Goal: Task Accomplishment & Management: Use online tool/utility

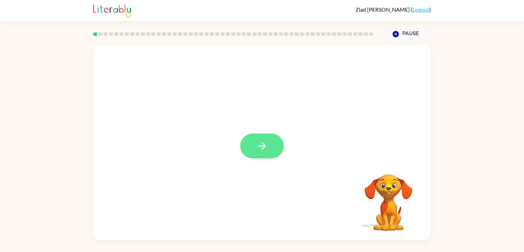
click at [268, 144] on button "button" at bounding box center [262, 145] width 44 height 25
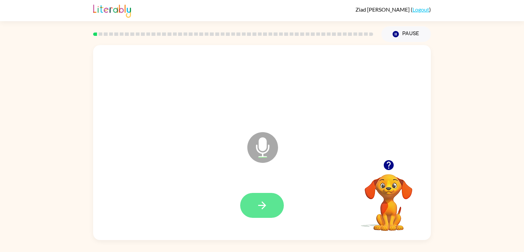
click at [260, 217] on button "button" at bounding box center [262, 205] width 44 height 25
click at [275, 202] on button "button" at bounding box center [262, 205] width 44 height 25
click at [276, 211] on button "button" at bounding box center [262, 205] width 44 height 25
click at [273, 203] on button "button" at bounding box center [262, 205] width 44 height 25
click at [271, 203] on button "button" at bounding box center [262, 205] width 44 height 25
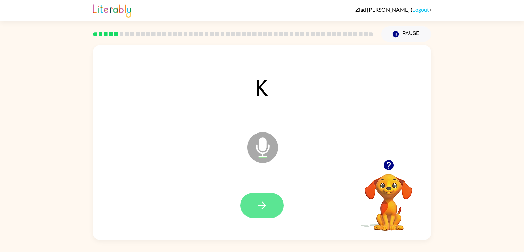
click at [262, 214] on button "button" at bounding box center [262, 205] width 44 height 25
click at [258, 204] on icon "button" at bounding box center [262, 205] width 12 height 12
click at [259, 206] on icon "button" at bounding box center [262, 205] width 12 height 12
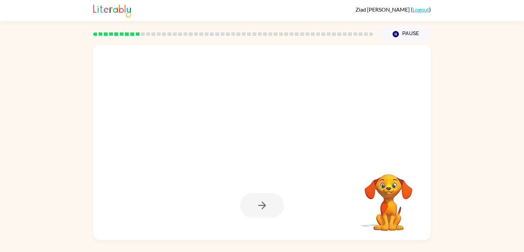
click at [259, 206] on div at bounding box center [262, 205] width 44 height 25
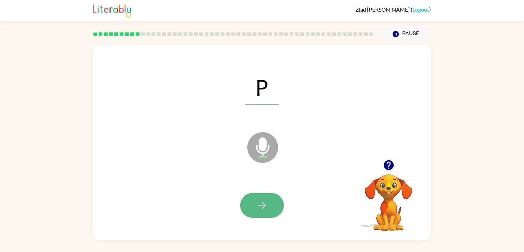
click at [250, 206] on button "button" at bounding box center [262, 205] width 44 height 25
click at [252, 199] on button "button" at bounding box center [262, 205] width 44 height 25
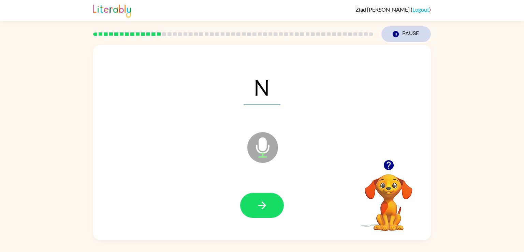
click at [401, 33] on button "Pause Pause" at bounding box center [405, 34] width 49 height 16
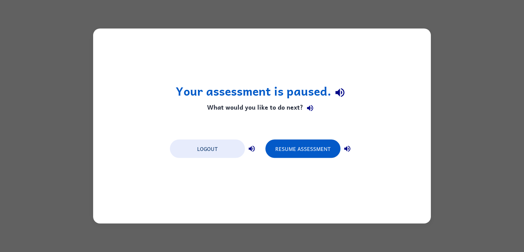
click at [316, 106] on button "button" at bounding box center [310, 108] width 14 height 14
click at [229, 141] on button "Logout" at bounding box center [207, 148] width 75 height 18
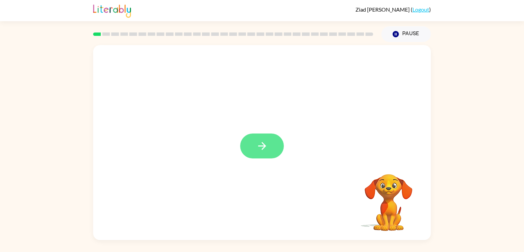
click at [262, 148] on icon "button" at bounding box center [262, 146] width 12 height 12
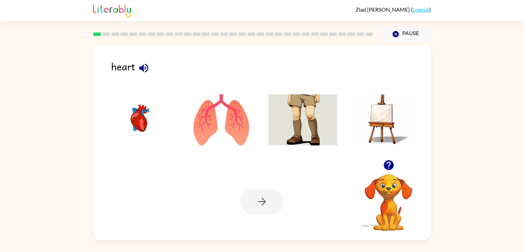
click at [230, 120] on img at bounding box center [221, 119] width 69 height 51
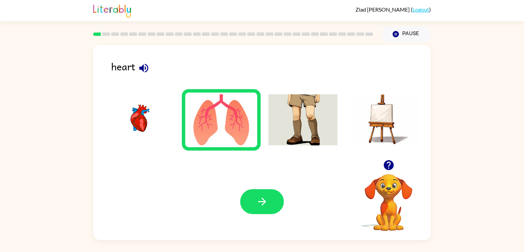
click at [230, 120] on img at bounding box center [221, 119] width 69 height 51
click at [266, 200] on icon "button" at bounding box center [262, 201] width 12 height 12
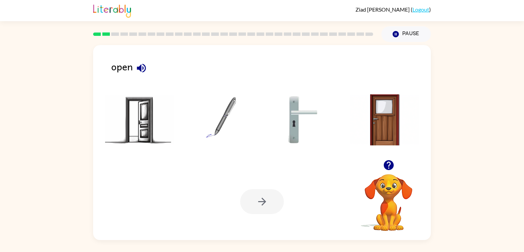
click at [146, 128] on img at bounding box center [139, 119] width 69 height 51
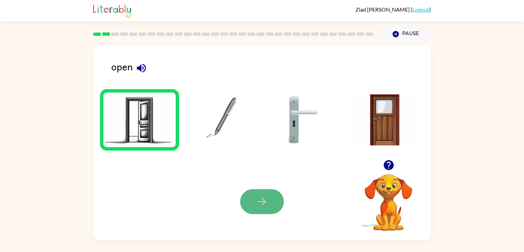
click at [248, 197] on button "button" at bounding box center [262, 201] width 44 height 25
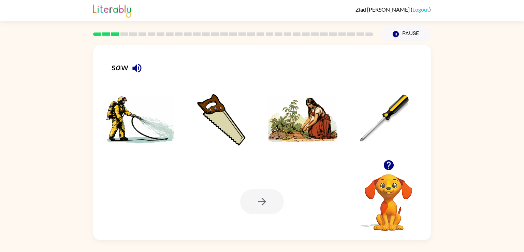
click at [291, 127] on img at bounding box center [302, 119] width 69 height 51
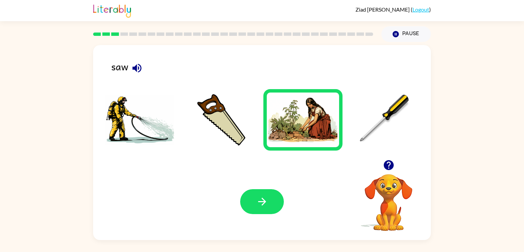
click at [291, 127] on img at bounding box center [302, 119] width 69 height 51
click at [267, 193] on button "button" at bounding box center [262, 201] width 44 height 25
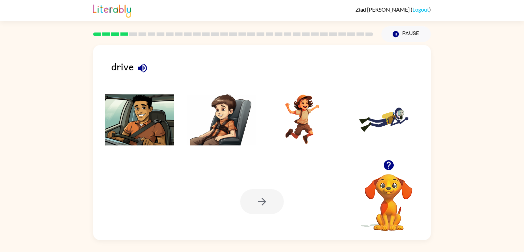
click at [148, 117] on img at bounding box center [139, 119] width 69 height 51
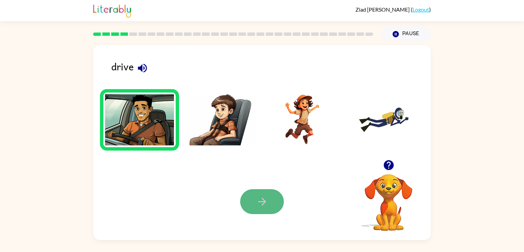
click at [262, 204] on icon "button" at bounding box center [262, 201] width 12 height 12
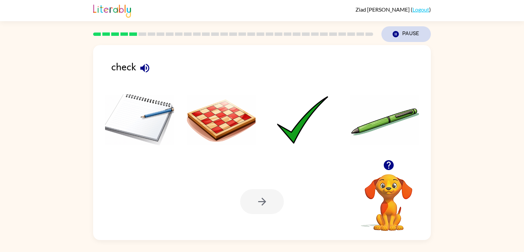
click at [405, 35] on button "Pause Pause" at bounding box center [405, 34] width 49 height 16
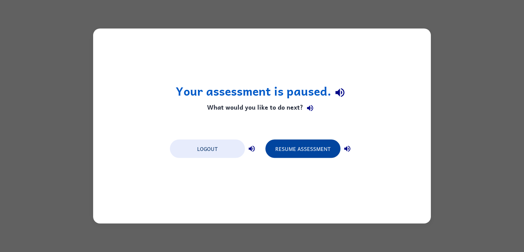
click at [310, 147] on button "Resume Assessment" at bounding box center [302, 148] width 75 height 18
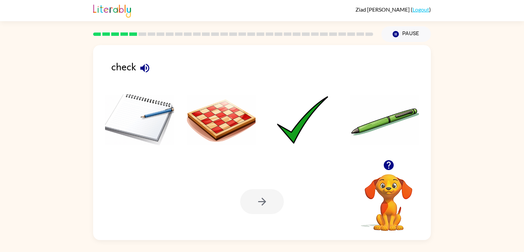
click at [313, 109] on img at bounding box center [302, 119] width 69 height 51
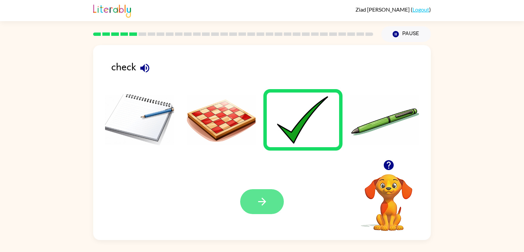
click at [258, 202] on icon "button" at bounding box center [262, 201] width 12 height 12
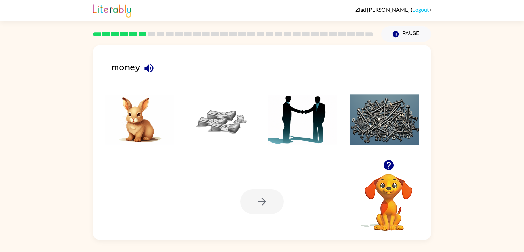
click at [384, 166] on icon "button" at bounding box center [388, 165] width 10 height 10
click at [220, 117] on img at bounding box center [221, 119] width 69 height 51
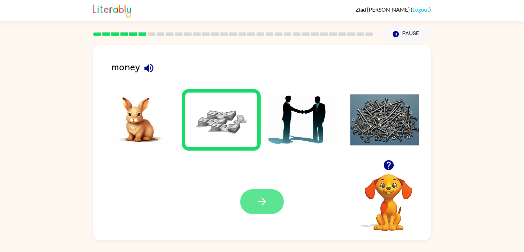
click at [254, 192] on button "button" at bounding box center [262, 201] width 44 height 25
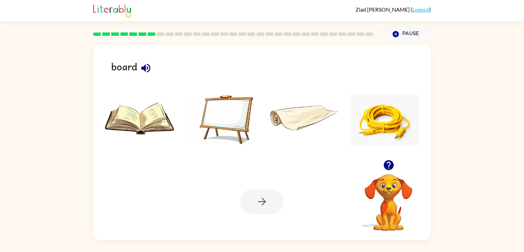
click at [240, 108] on img at bounding box center [221, 119] width 69 height 51
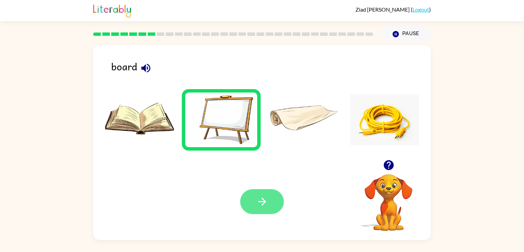
click at [267, 206] on icon "button" at bounding box center [262, 201] width 12 height 12
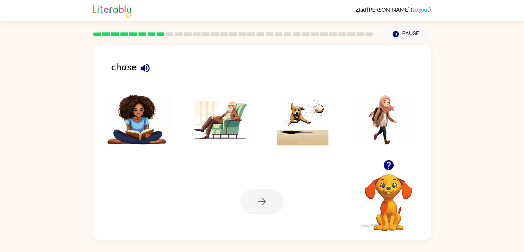
click at [267, 206] on div at bounding box center [262, 201] width 44 height 25
click at [287, 132] on img at bounding box center [302, 119] width 69 height 51
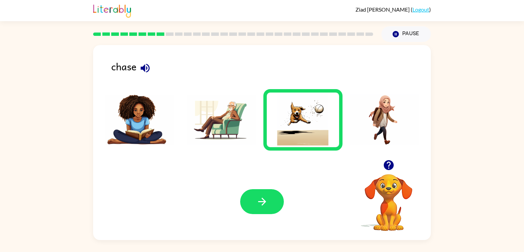
click at [273, 202] on button "button" at bounding box center [262, 201] width 44 height 25
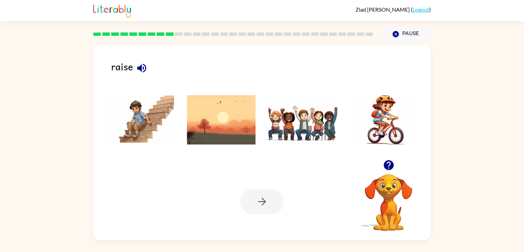
click at [235, 131] on img at bounding box center [221, 119] width 69 height 51
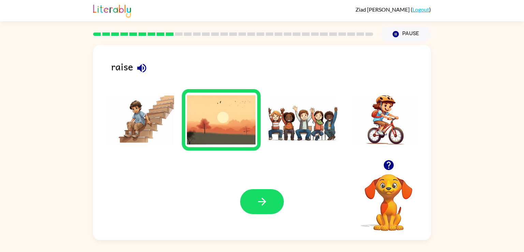
click at [276, 116] on img at bounding box center [302, 119] width 69 height 51
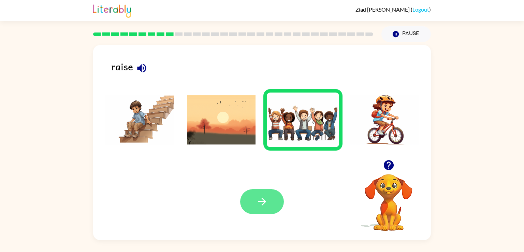
click at [256, 189] on button "button" at bounding box center [262, 201] width 44 height 25
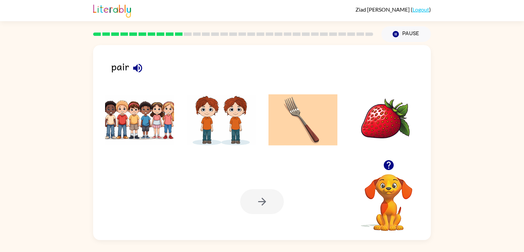
click at [156, 119] on img at bounding box center [139, 119] width 69 height 51
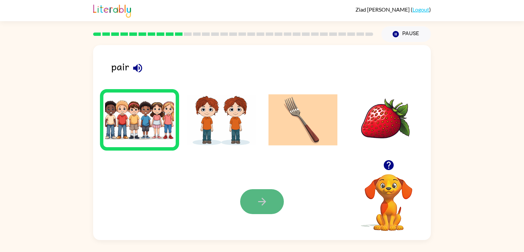
click at [252, 199] on button "button" at bounding box center [262, 201] width 44 height 25
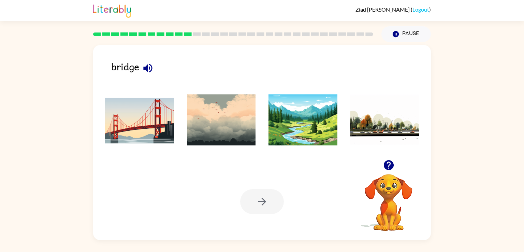
drag, startPoint x: 252, startPoint y: 199, endPoint x: 253, endPoint y: 192, distance: 7.2
click at [253, 192] on div at bounding box center [262, 201] width 44 height 25
click at [168, 120] on img at bounding box center [139, 119] width 69 height 51
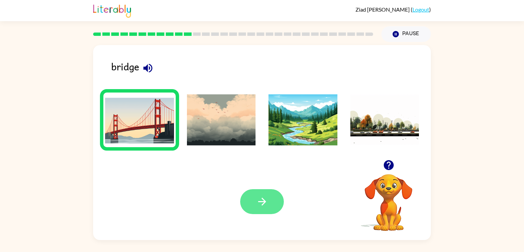
click at [260, 199] on icon "button" at bounding box center [262, 201] width 12 height 12
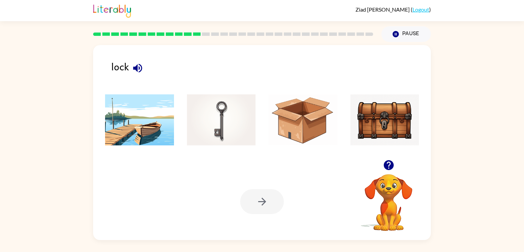
click at [364, 118] on img at bounding box center [384, 119] width 69 height 51
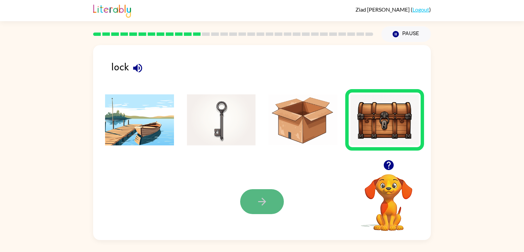
click at [267, 201] on icon "button" at bounding box center [262, 201] width 12 height 12
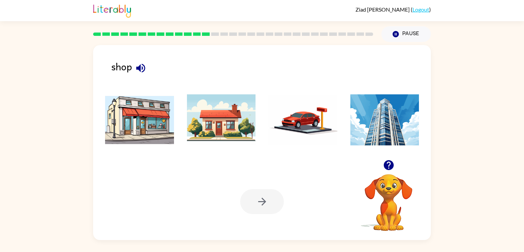
click at [163, 111] on img at bounding box center [139, 119] width 69 height 51
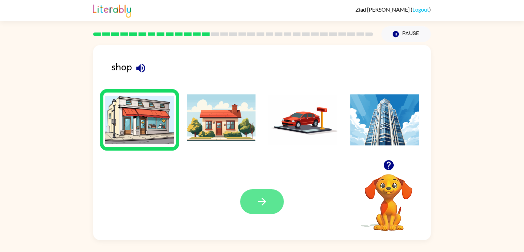
click at [259, 200] on icon "button" at bounding box center [262, 201] width 12 height 12
click at [259, 200] on div at bounding box center [262, 201] width 44 height 25
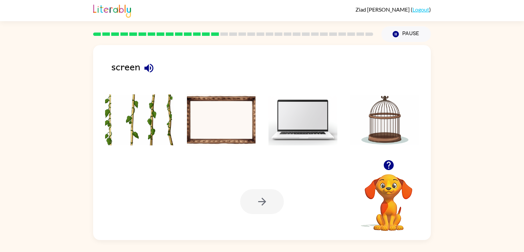
click at [297, 133] on img at bounding box center [302, 119] width 69 height 51
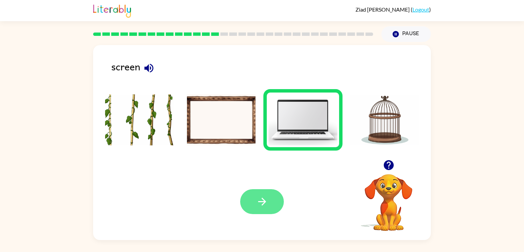
click at [256, 203] on icon "button" at bounding box center [262, 201] width 12 height 12
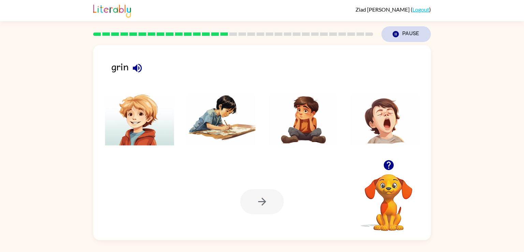
click at [406, 35] on button "Pause Pause" at bounding box center [405, 34] width 49 height 16
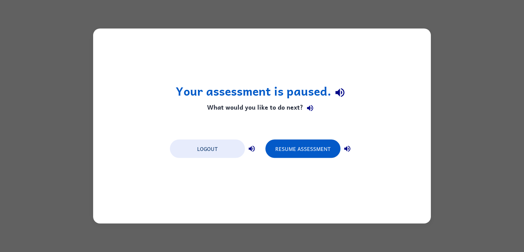
click at [468, 166] on div "Your assessment is paused. What would you like to do next? Logout Resume Assess…" at bounding box center [262, 126] width 524 height 252
click at [482, 202] on div "Your assessment is paused. What would you like to do next? Logout Resume Assess…" at bounding box center [262, 126] width 524 height 252
click at [465, 213] on div "Your assessment is paused. What would you like to do next? Logout Resume Assess…" at bounding box center [262, 126] width 524 height 252
click at [76, 218] on div "Your assessment is paused. What would you like to do next? Logout Resume Assess…" at bounding box center [262, 126] width 524 height 252
click at [304, 150] on button "Resume Assessment" at bounding box center [302, 148] width 75 height 18
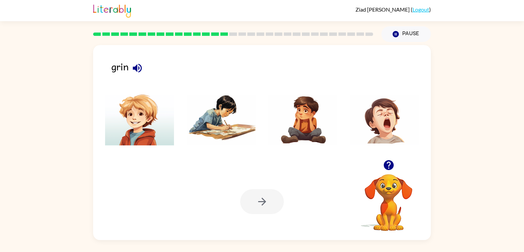
click at [154, 119] on img at bounding box center [139, 119] width 69 height 51
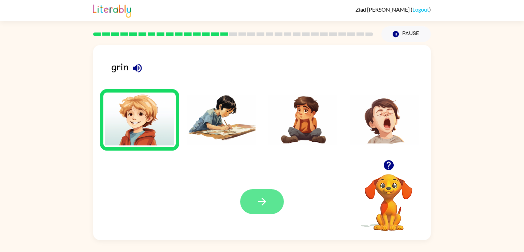
click at [266, 202] on icon "button" at bounding box center [262, 201] width 12 height 12
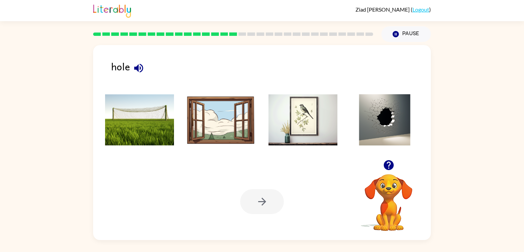
click at [385, 127] on img at bounding box center [384, 119] width 69 height 51
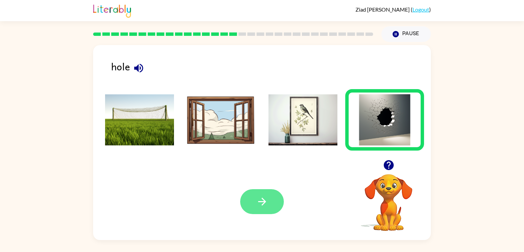
click at [280, 206] on button "button" at bounding box center [262, 201] width 44 height 25
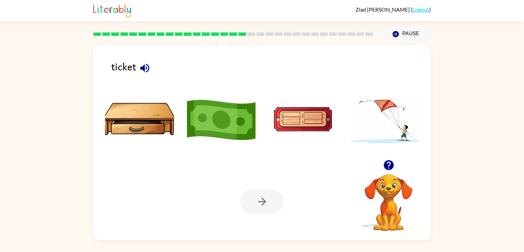
click at [303, 119] on img at bounding box center [302, 119] width 69 height 51
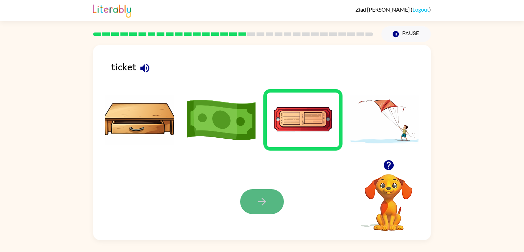
click at [256, 190] on button "button" at bounding box center [262, 201] width 44 height 25
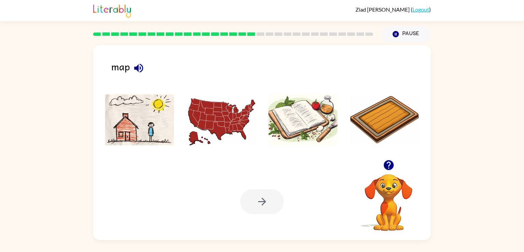
click at [228, 129] on img at bounding box center [221, 119] width 69 height 51
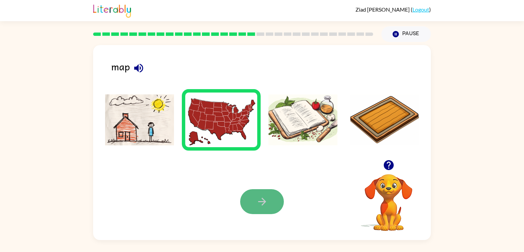
click at [264, 206] on icon "button" at bounding box center [262, 201] width 12 height 12
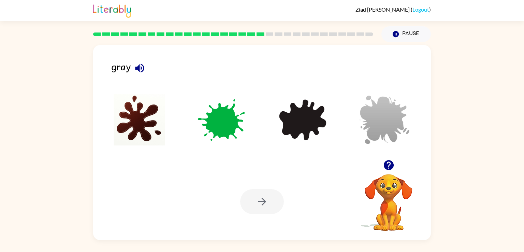
click at [386, 122] on img at bounding box center [384, 119] width 69 height 51
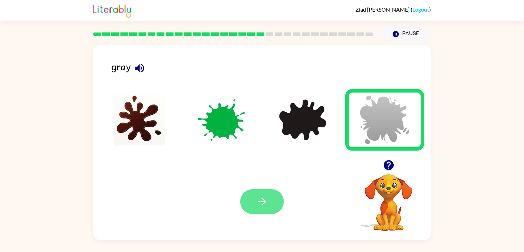
click at [267, 199] on icon "button" at bounding box center [262, 201] width 12 height 12
click at [267, 199] on div at bounding box center [262, 201] width 44 height 25
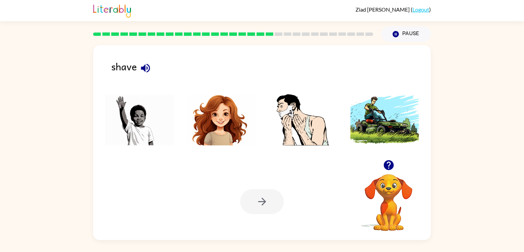
click at [148, 71] on icon "button" at bounding box center [145, 67] width 9 height 9
click at [127, 112] on img at bounding box center [139, 119] width 69 height 51
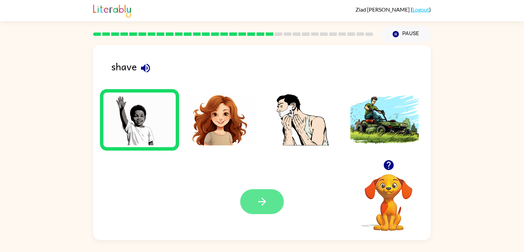
click at [254, 206] on button "button" at bounding box center [262, 201] width 44 height 25
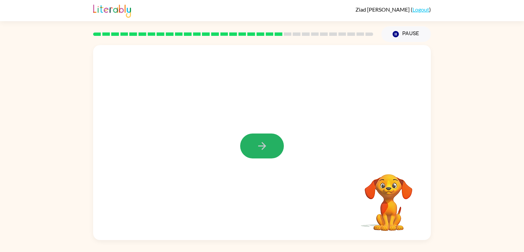
click at [274, 137] on button "button" at bounding box center [262, 145] width 44 height 25
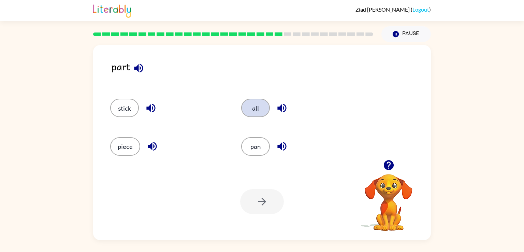
click at [262, 102] on button "all" at bounding box center [255, 108] width 29 height 18
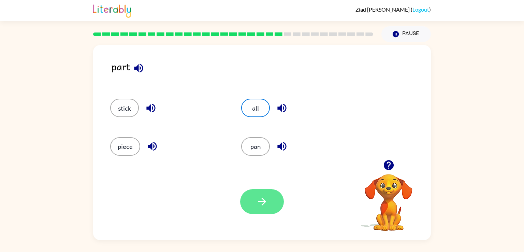
click at [260, 198] on icon "button" at bounding box center [262, 201] width 12 height 12
click at [260, 198] on div at bounding box center [262, 201] width 44 height 25
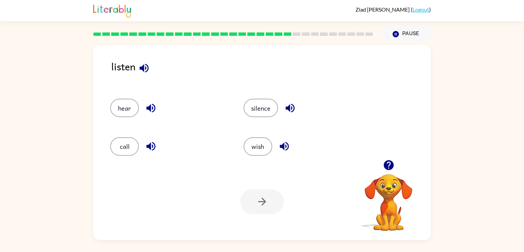
click at [289, 111] on icon "button" at bounding box center [289, 108] width 9 height 9
click at [256, 108] on button "silence" at bounding box center [260, 108] width 34 height 18
click at [255, 197] on button "button" at bounding box center [262, 201] width 44 height 25
click at [159, 73] on button "button" at bounding box center [152, 67] width 17 height 17
click at [523, 118] on div "terrible late tough sharp awful Your browser must support playing .mp4 files to…" at bounding box center [262, 141] width 524 height 198
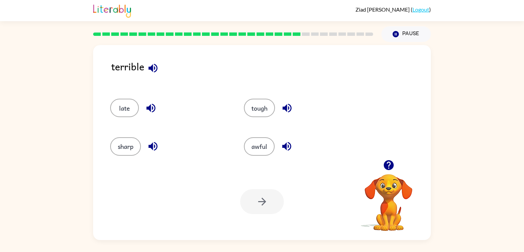
click at [294, 149] on div "awful" at bounding box center [303, 146] width 118 height 18
click at [288, 150] on icon "button" at bounding box center [286, 146] width 9 height 9
click at [145, 115] on button "button" at bounding box center [150, 107] width 17 height 17
click at [287, 145] on icon "button" at bounding box center [286, 146] width 9 height 9
click at [261, 137] on button "awful" at bounding box center [259, 146] width 31 height 18
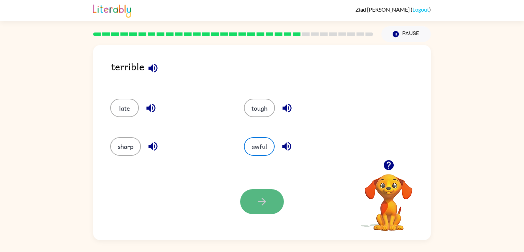
click at [261, 203] on icon "button" at bounding box center [262, 201] width 12 height 12
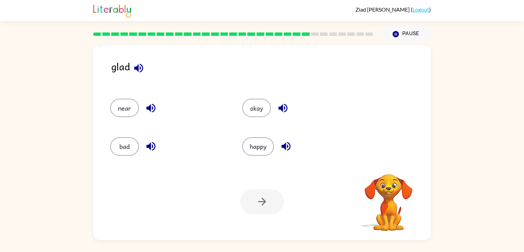
click at [261, 203] on div at bounding box center [262, 201] width 44 height 25
click at [255, 138] on button "happy" at bounding box center [258, 146] width 32 height 18
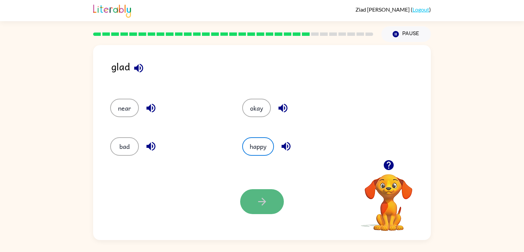
click at [263, 204] on icon "button" at bounding box center [262, 201] width 8 height 8
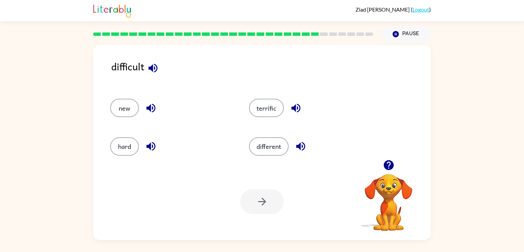
click at [274, 157] on div "different" at bounding box center [305, 143] width 139 height 38
click at [273, 147] on button "different" at bounding box center [269, 146] width 40 height 18
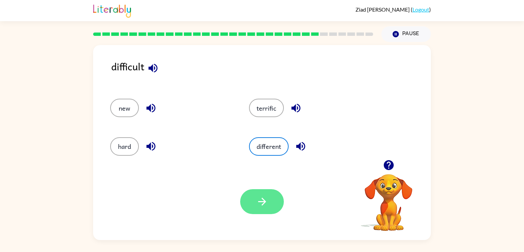
click at [257, 197] on icon "button" at bounding box center [262, 201] width 12 height 12
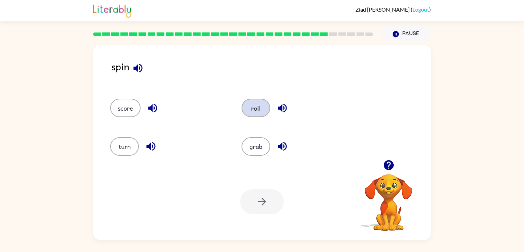
click at [261, 110] on button "roll" at bounding box center [255, 108] width 29 height 18
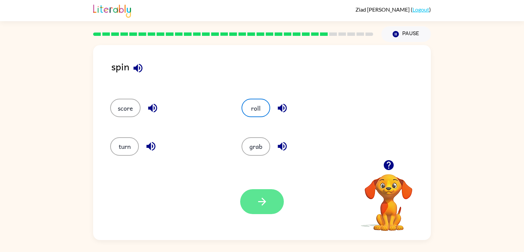
click at [265, 207] on icon "button" at bounding box center [262, 201] width 12 height 12
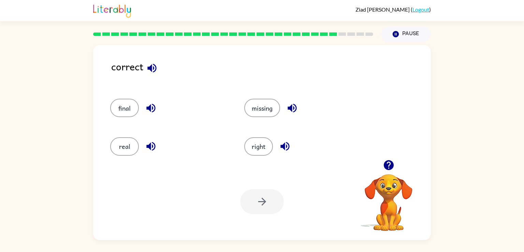
click at [110, 103] on div "final" at bounding box center [169, 108] width 118 height 18
click at [126, 103] on button "final" at bounding box center [124, 108] width 29 height 18
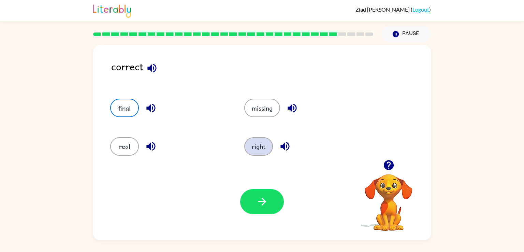
click at [255, 145] on button "right" at bounding box center [258, 146] width 29 height 18
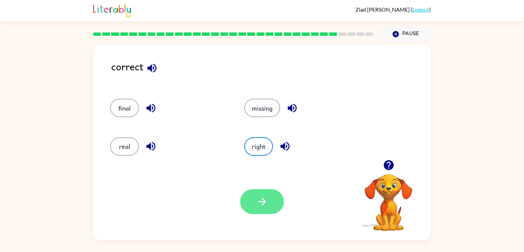
click at [272, 206] on button "button" at bounding box center [262, 201] width 44 height 25
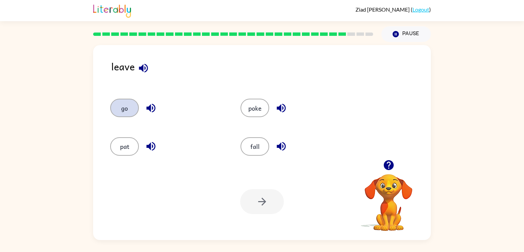
click at [127, 105] on button "go" at bounding box center [124, 108] width 29 height 18
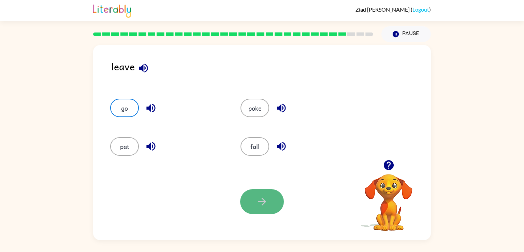
click at [259, 196] on icon "button" at bounding box center [262, 201] width 12 height 12
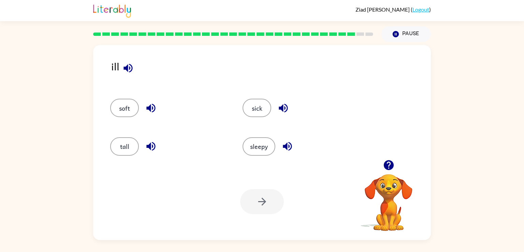
click at [254, 125] on div "sleepy" at bounding box center [295, 143] width 132 height 38
click at [257, 103] on button "sick" at bounding box center [256, 108] width 29 height 18
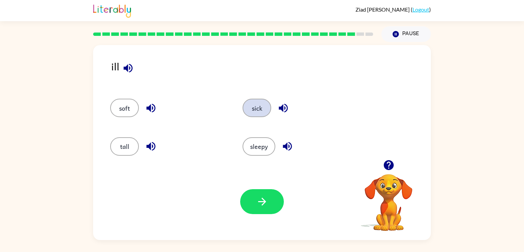
click at [255, 117] on button "sick" at bounding box center [256, 108] width 29 height 18
click at [250, 200] on button "button" at bounding box center [262, 201] width 44 height 25
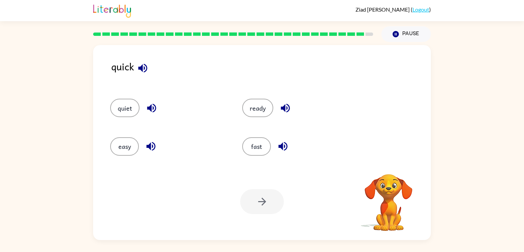
click at [262, 211] on div at bounding box center [262, 201] width 44 height 25
click at [263, 153] on button "fast" at bounding box center [256, 146] width 29 height 18
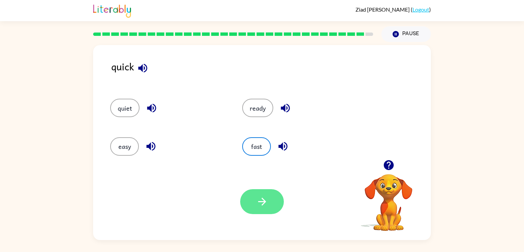
click at [262, 206] on icon "button" at bounding box center [262, 201] width 12 height 12
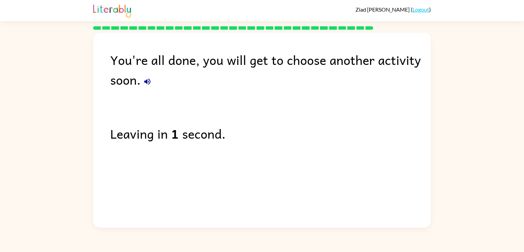
click at [151, 85] on icon "button" at bounding box center [147, 81] width 8 height 8
